Goal: Task Accomplishment & Management: Manage account settings

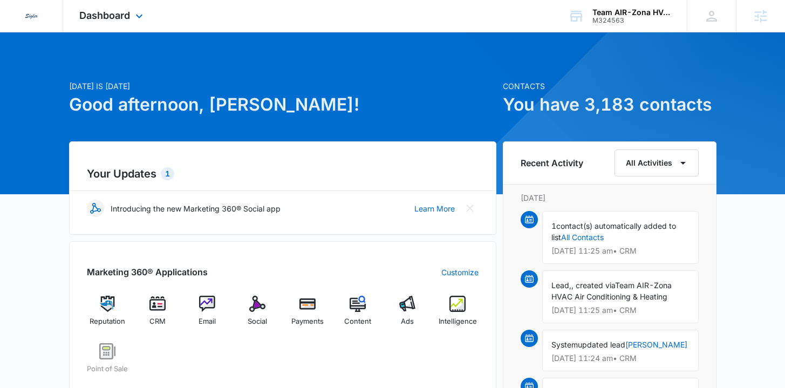
click at [131, 5] on div "Dashboard Apps Reputation CRM Email Social Payments POS Content Ads Intelligenc…" at bounding box center [112, 16] width 99 height 32
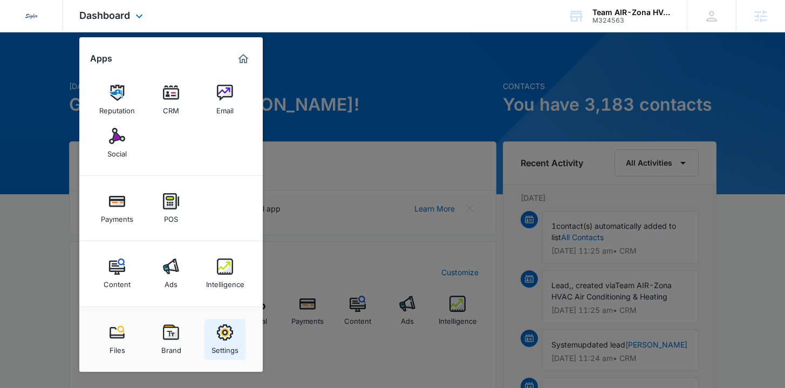
click at [220, 332] on img at bounding box center [225, 332] width 16 height 16
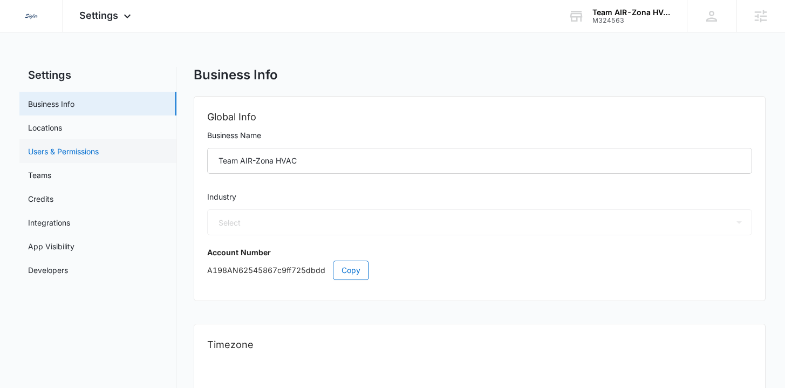
select select "3"
select select "US"
select select "America/[GEOGRAPHIC_DATA]"
click at [99, 152] on link "Users & Permissions" at bounding box center [63, 151] width 71 height 11
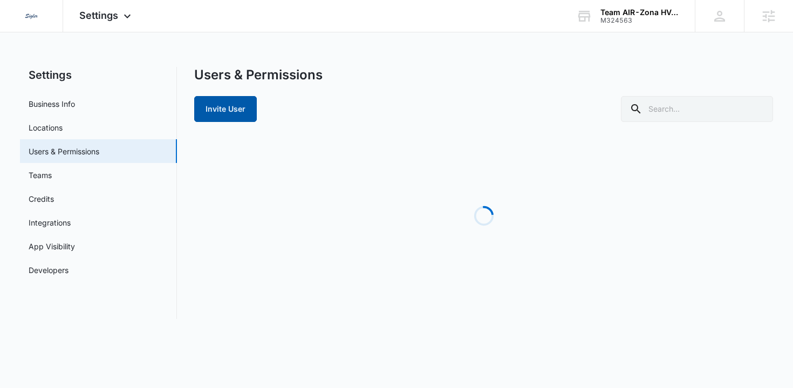
click at [232, 107] on button "Invite User" at bounding box center [225, 109] width 63 height 26
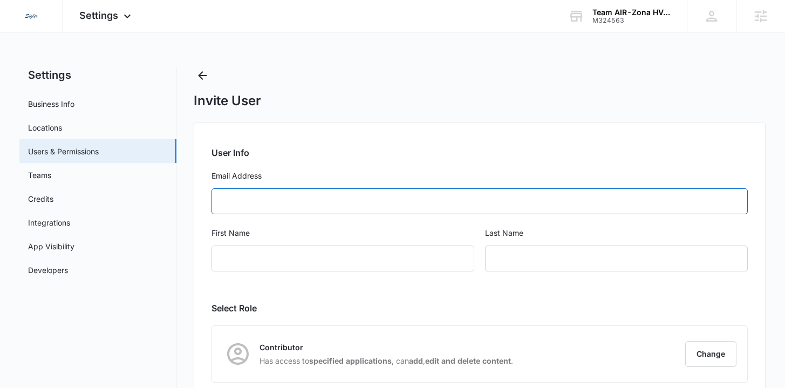
click at [292, 201] on input "Email Address" at bounding box center [480, 201] width 536 height 26
paste input "[PERSON_NAME][EMAIL_ADDRESS][PERSON_NAME][DOMAIN_NAME]"
type input "[PERSON_NAME][EMAIL_ADDRESS][PERSON_NAME][DOMAIN_NAME]"
type input "[PERSON_NAME]"
type input "Obertubbesing"
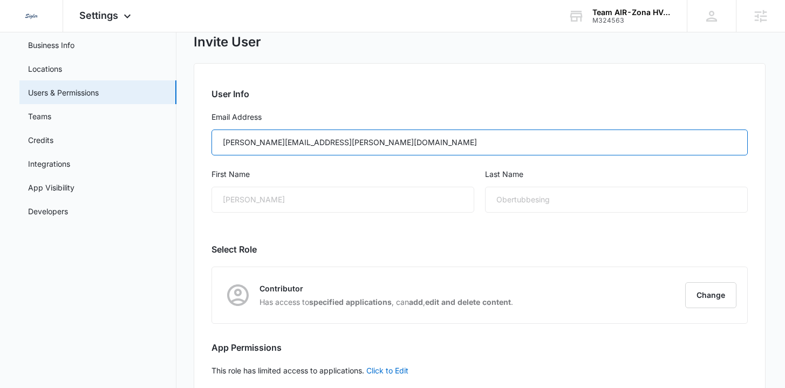
scroll to position [119, 0]
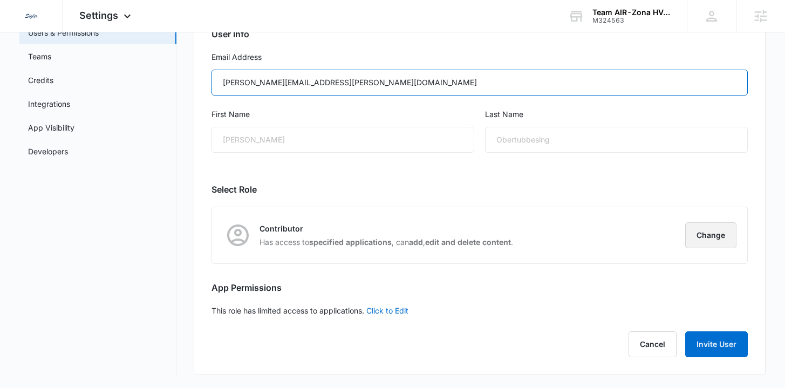
type input "[PERSON_NAME][EMAIL_ADDRESS][PERSON_NAME][DOMAIN_NAME]"
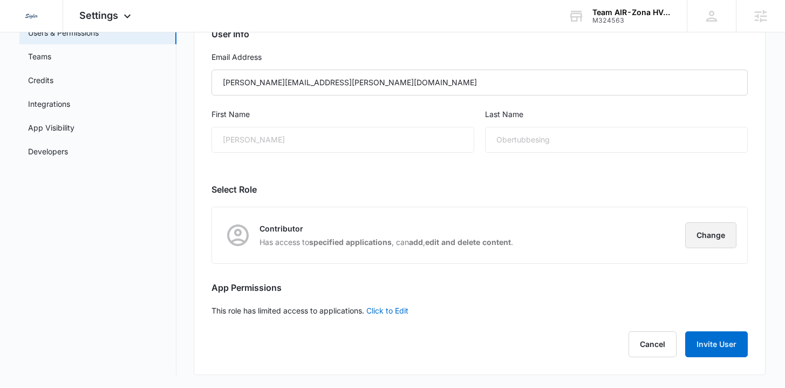
click at [708, 245] on button "Change" at bounding box center [710, 235] width 51 height 26
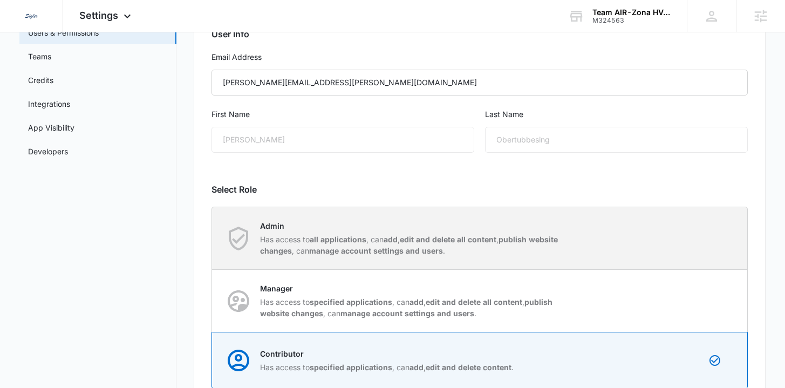
click at [589, 229] on div "Admin Has access to all applications , can add , edit and delete all content , …" at bounding box center [480, 238] width 534 height 62
click at [213, 238] on input "Admin Has access to all applications , can add , edit and delete all content , …" at bounding box center [212, 238] width 1 height 1
radio input "true"
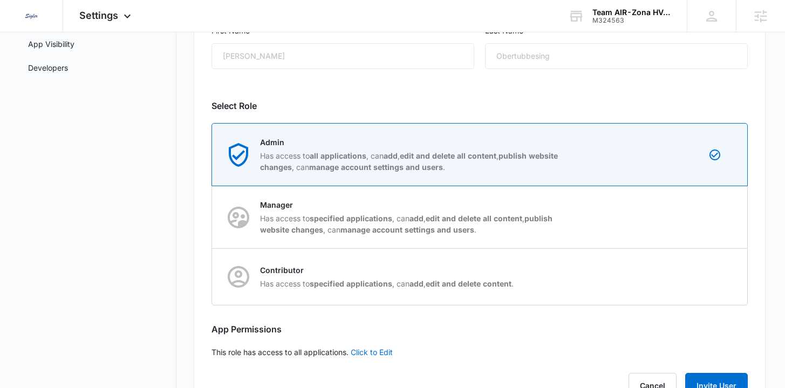
scroll to position [244, 0]
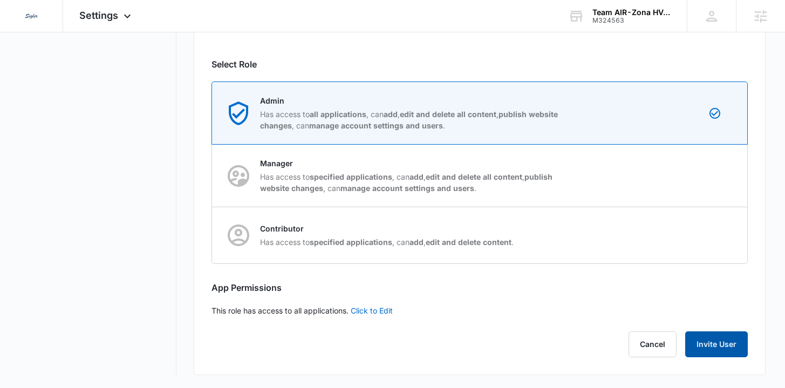
click at [727, 351] on button "Invite User" at bounding box center [716, 344] width 63 height 26
